Goal: Transaction & Acquisition: Purchase product/service

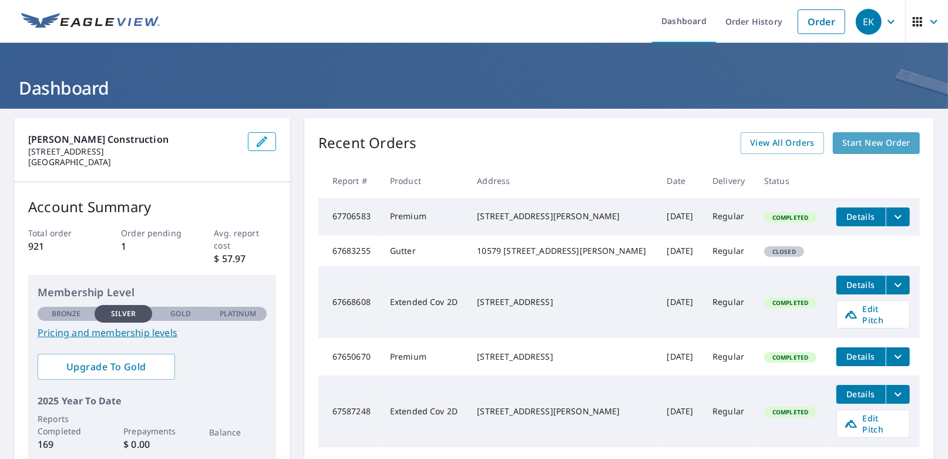
click at [871, 146] on span "Start New Order" at bounding box center [876, 143] width 68 height 15
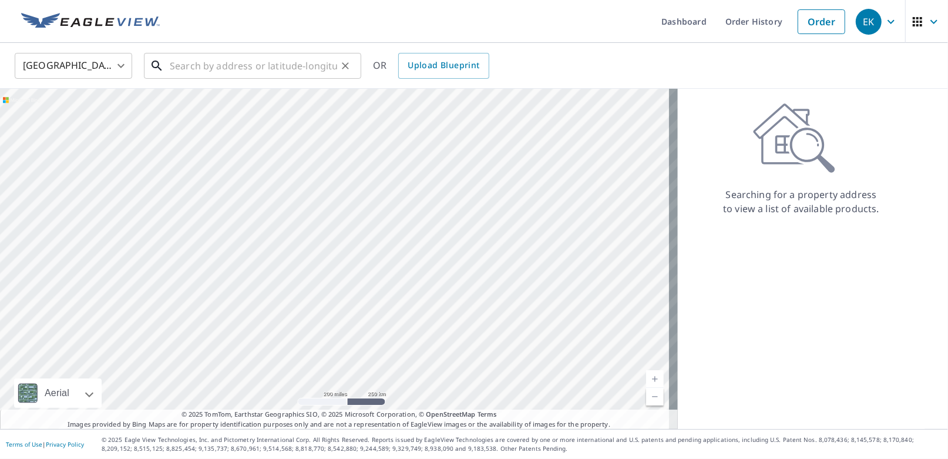
click at [289, 62] on input "text" at bounding box center [253, 65] width 167 height 33
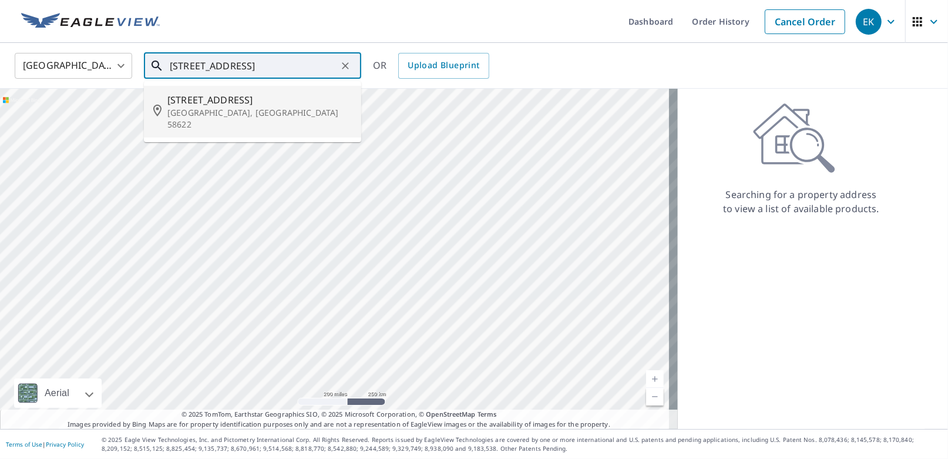
click at [256, 129] on ul "[STREET_ADDRESS][PERSON_NAME]" at bounding box center [252, 111] width 217 height 61
click at [244, 100] on span "[STREET_ADDRESS]" at bounding box center [259, 100] width 184 height 14
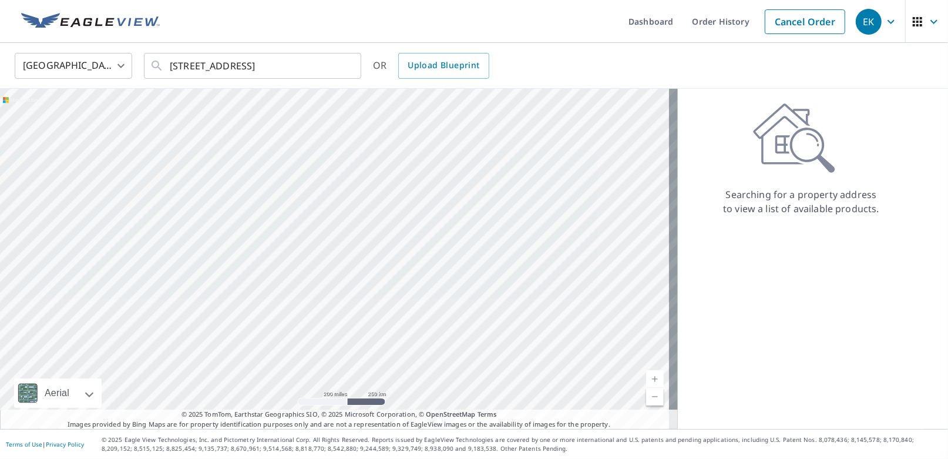
type input "[STREET_ADDRESS][PERSON_NAME]"
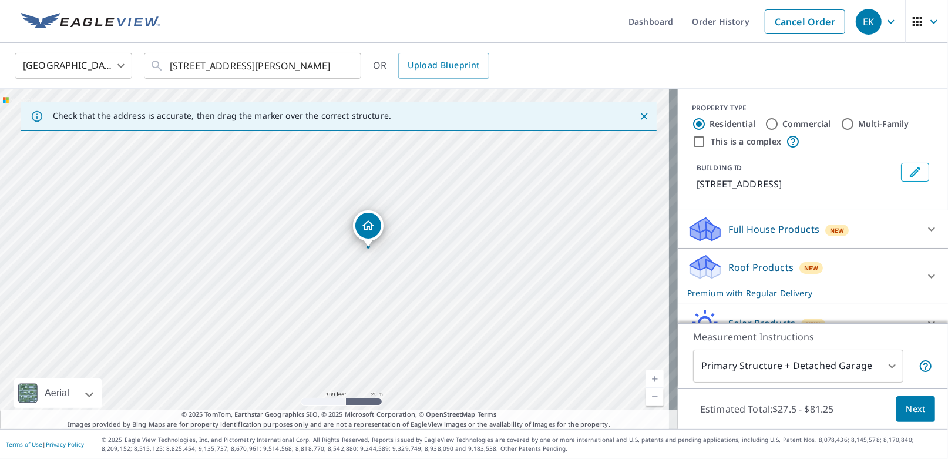
drag, startPoint x: 413, startPoint y: 321, endPoint x: 439, endPoint y: 304, distance: 30.9
click at [439, 304] on div "[STREET_ADDRESS][PERSON_NAME]" at bounding box center [339, 259] width 678 height 340
drag, startPoint x: 325, startPoint y: 248, endPoint x: 348, endPoint y: 429, distance: 182.3
click at [348, 429] on div "Dashboard Order History Cancel Order EK [GEOGRAPHIC_DATA] [GEOGRAPHIC_DATA] ​ […" at bounding box center [474, 229] width 948 height 459
click at [367, 380] on div "[STREET_ADDRESS][PERSON_NAME]" at bounding box center [339, 259] width 678 height 340
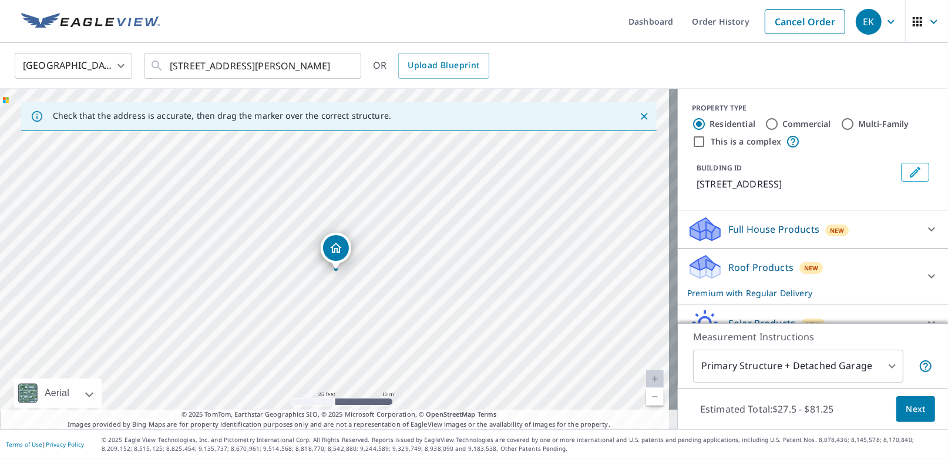
click at [858, 258] on div "Roof Products New Premium with Regular Delivery" at bounding box center [802, 276] width 230 height 46
click at [750, 258] on div "Roof Products New Premium with Regular Delivery" at bounding box center [805, 276] width 237 height 46
click at [749, 258] on div "Roof Products New Premium with Regular Delivery" at bounding box center [802, 276] width 230 height 46
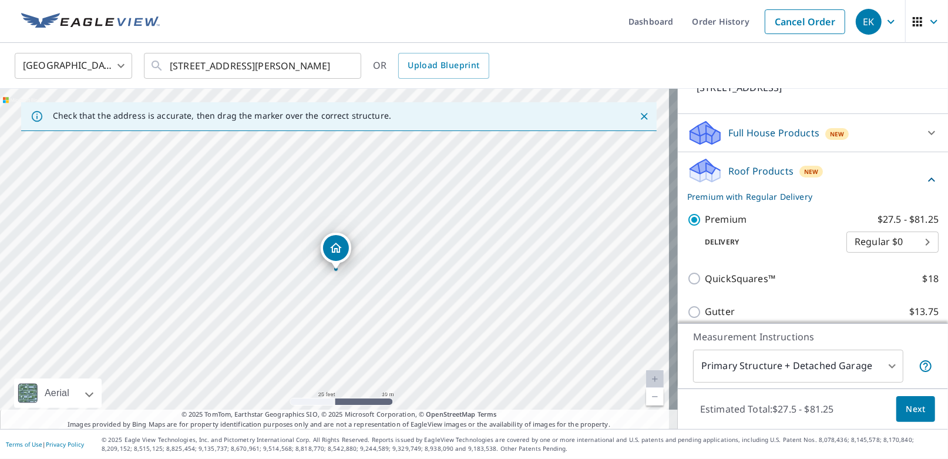
scroll to position [117, 0]
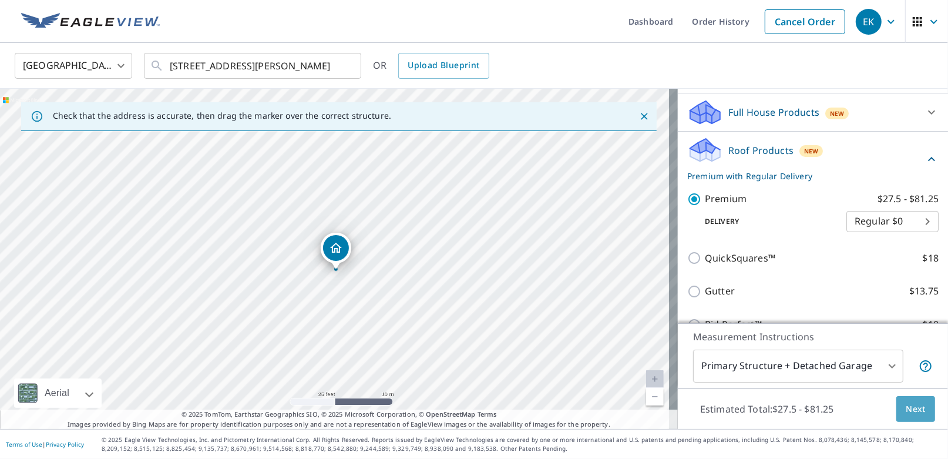
click at [905, 413] on span "Next" at bounding box center [915, 409] width 20 height 15
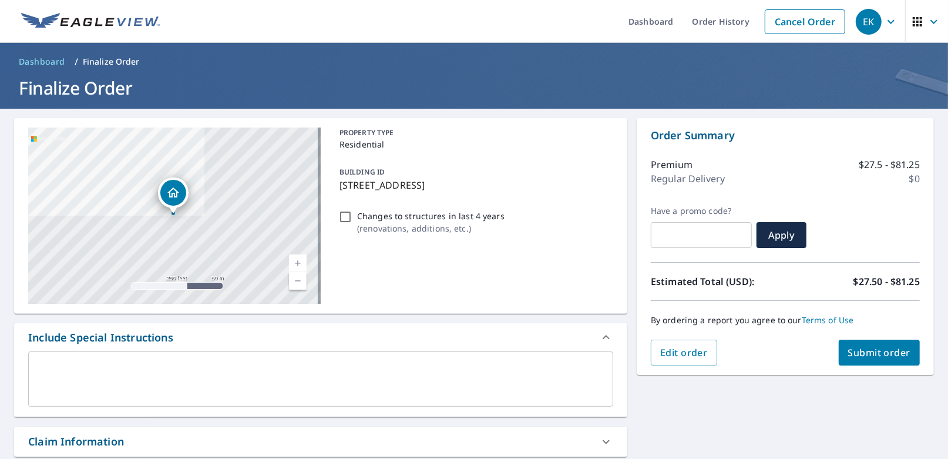
click at [862, 349] on span "Submit order" at bounding box center [879, 352] width 63 height 13
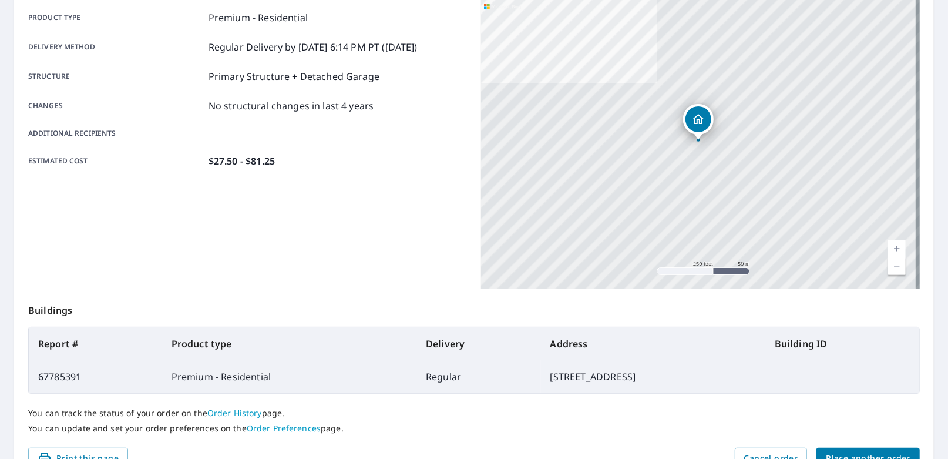
scroll to position [231, 0]
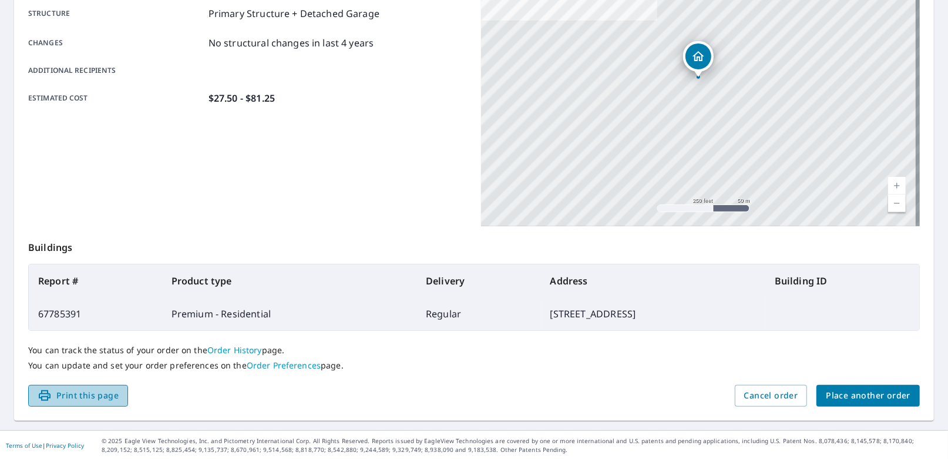
click at [92, 405] on button "Print this page" at bounding box center [78, 396] width 100 height 22
